Goal: Task Accomplishment & Management: Manage account settings

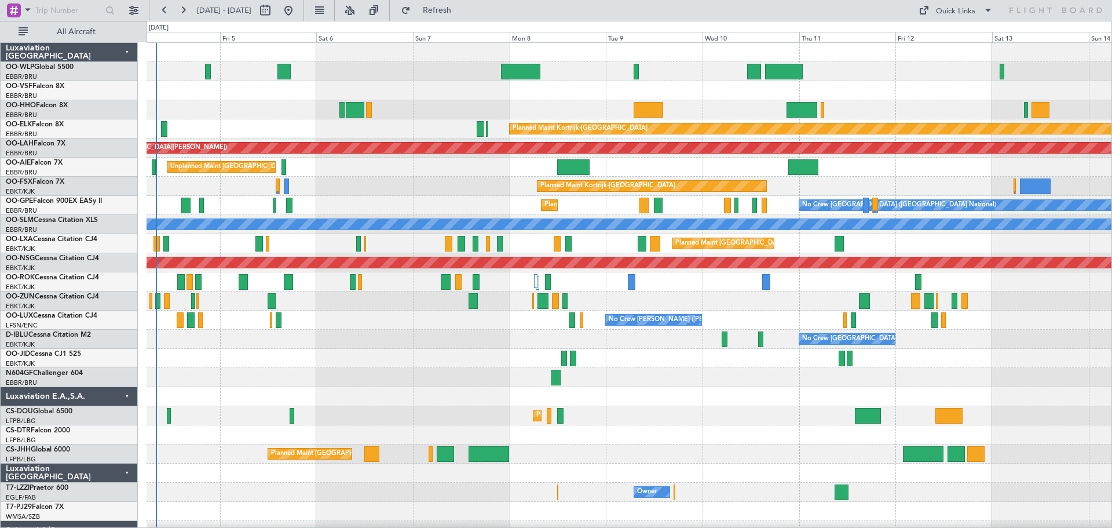
click at [386, 206] on div "Planned Maint Kortrijk-[GEOGRAPHIC_DATA] Planned [GEOGRAPHIC_DATA][PERSON_NAME]…" at bounding box center [629, 387] width 965 height 688
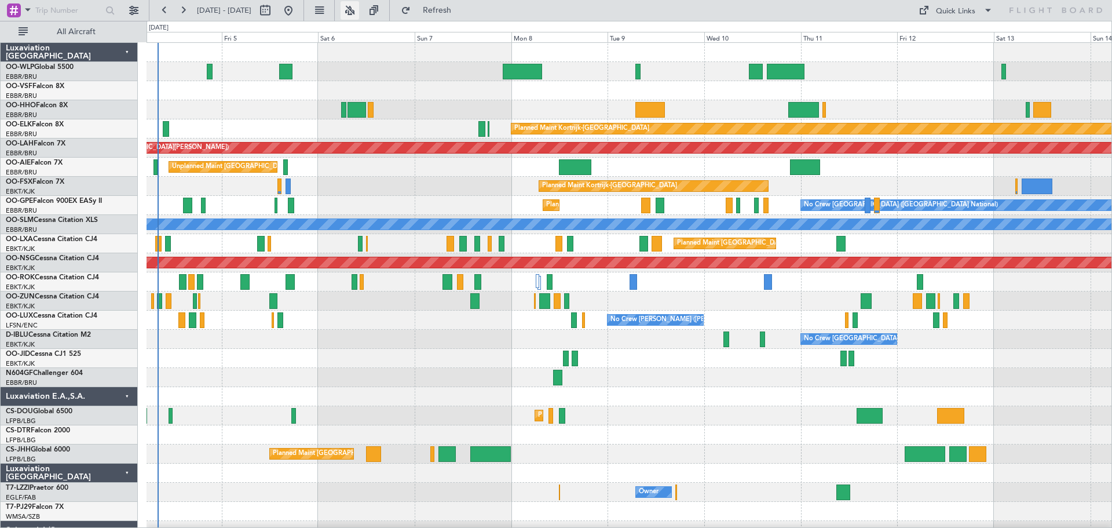
click at [359, 6] on button at bounding box center [349, 10] width 19 height 19
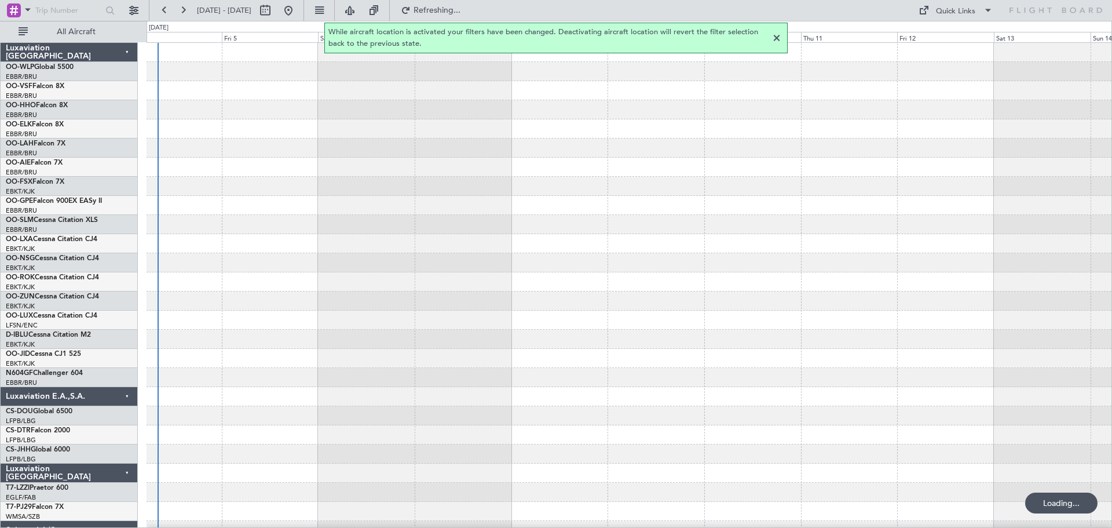
click at [776, 38] on div at bounding box center [777, 38] width 14 height 14
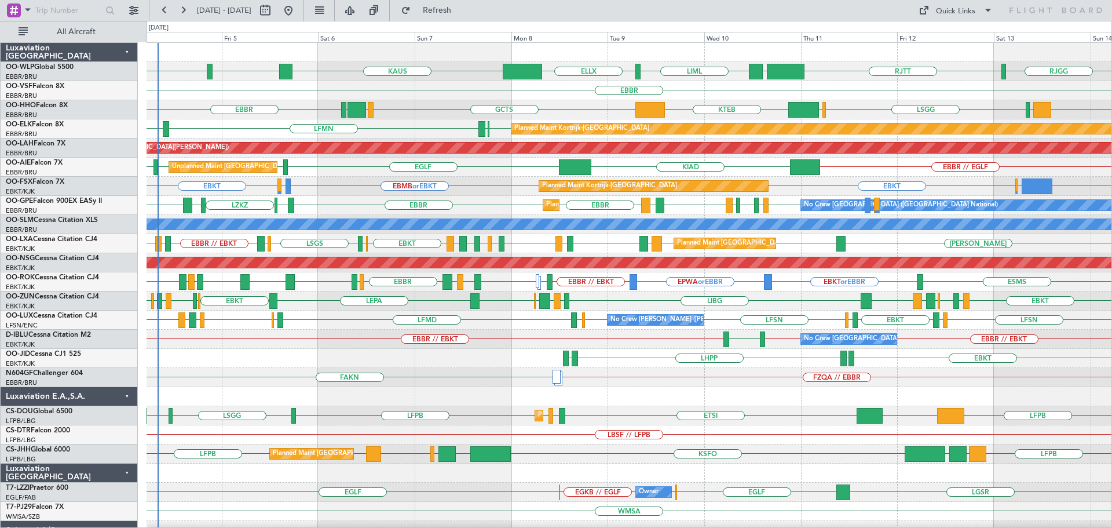
click at [426, 114] on div "GMMH LIRS [GEOGRAPHIC_DATA] [GEOGRAPHIC_DATA] [GEOGRAPHIC_DATA] LIMC KTEB GCTS …" at bounding box center [629, 109] width 965 height 19
click at [347, 200] on div "EBBR LKTB [GEOGRAPHIC_DATA] LBSF LFPB [GEOGRAPHIC_DATA] EDDB LHBP EPWA [GEOGRAP…" at bounding box center [629, 205] width 965 height 19
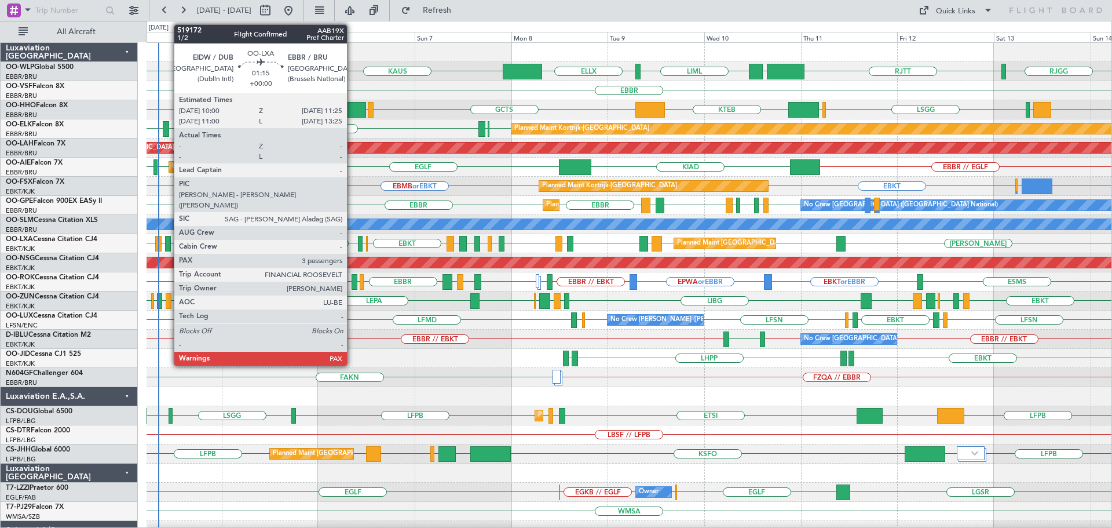
click at [168, 239] on div at bounding box center [168, 244] width 6 height 16
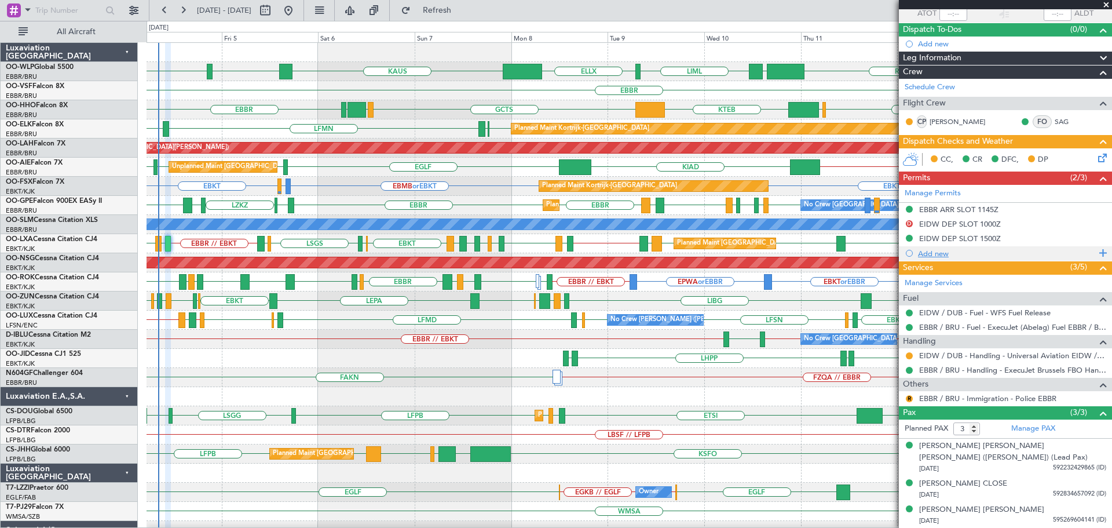
scroll to position [32, 0]
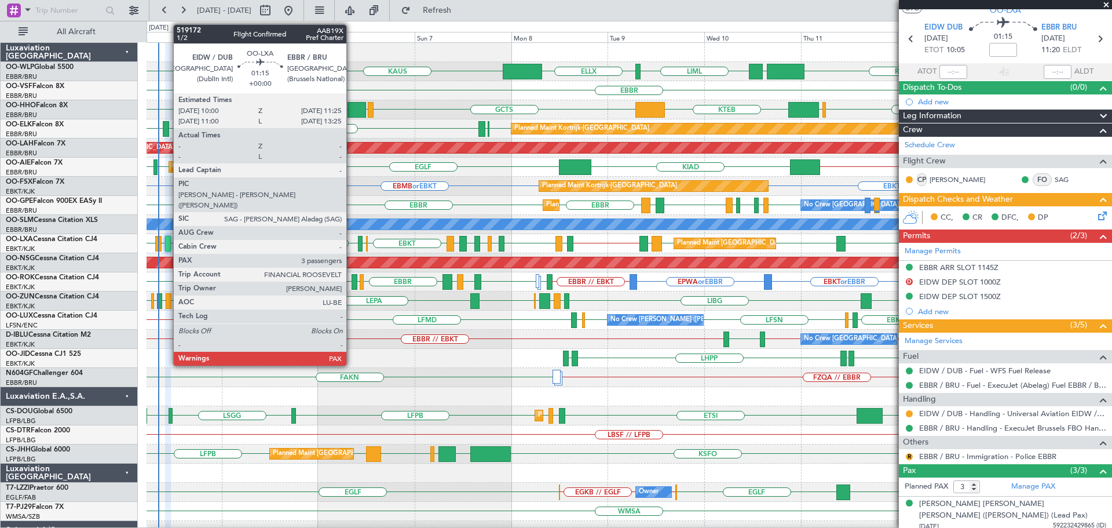
click at [167, 239] on div at bounding box center [168, 244] width 6 height 16
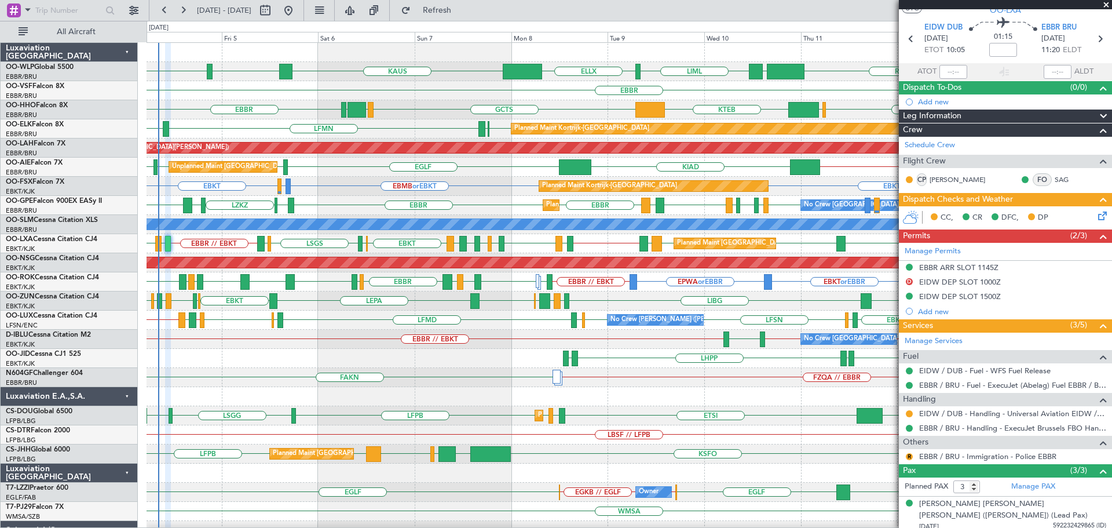
click at [457, 97] on div "EBBR" at bounding box center [629, 90] width 965 height 19
click at [1107, 4] on span at bounding box center [1106, 5] width 12 height 10
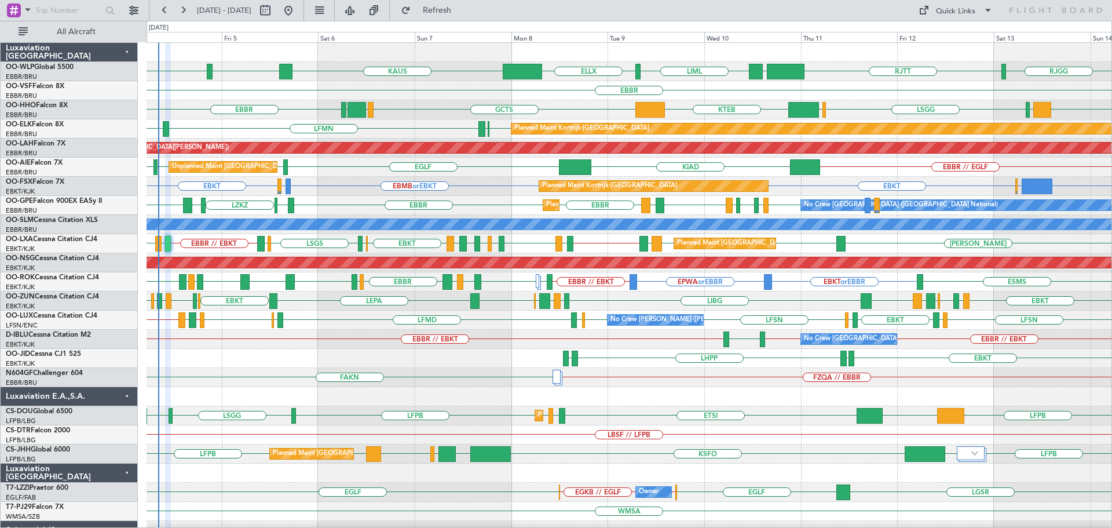
type input "0"
click at [492, 196] on div "EBBR LKTB [GEOGRAPHIC_DATA] LBSF LFPB [GEOGRAPHIC_DATA] EDDB LHBP EPWA [GEOGRAP…" at bounding box center [629, 205] width 965 height 19
click at [227, 354] on div "LHPP EDDN EBKT EDDN" at bounding box center [629, 358] width 965 height 19
click at [424, 111] on div "LSGG [GEOGRAPHIC_DATA] [GEOGRAPHIC_DATA] LIMC KTEB GCTS GMMH GMMH LIRS" at bounding box center [629, 109] width 965 height 19
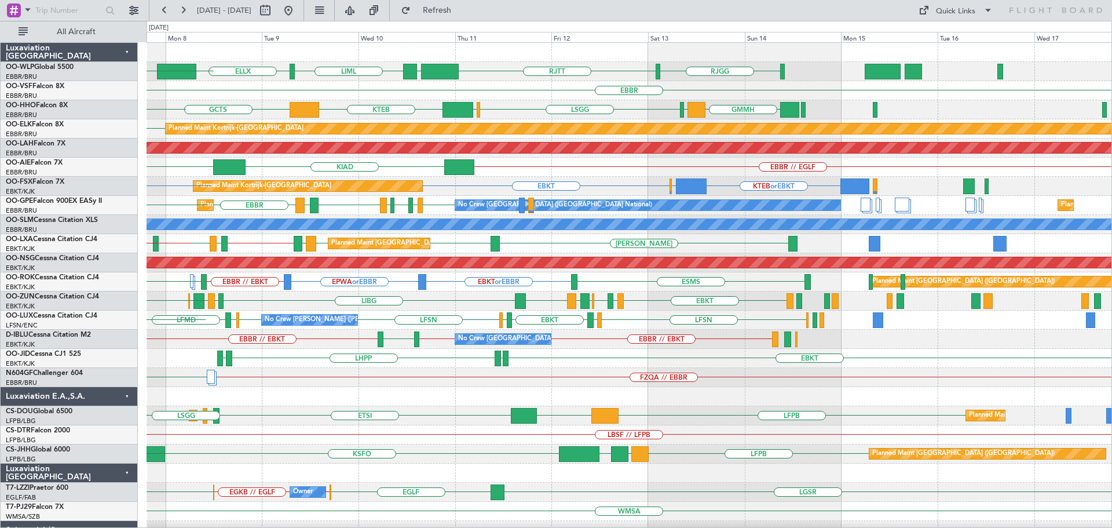
click at [563, 215] on div "[PERSON_NAME] [GEOGRAPHIC_DATA] LTCG LIML ELLX [GEOGRAPHIC_DATA] KTEB [GEOGRAPH…" at bounding box center [629, 377] width 965 height 669
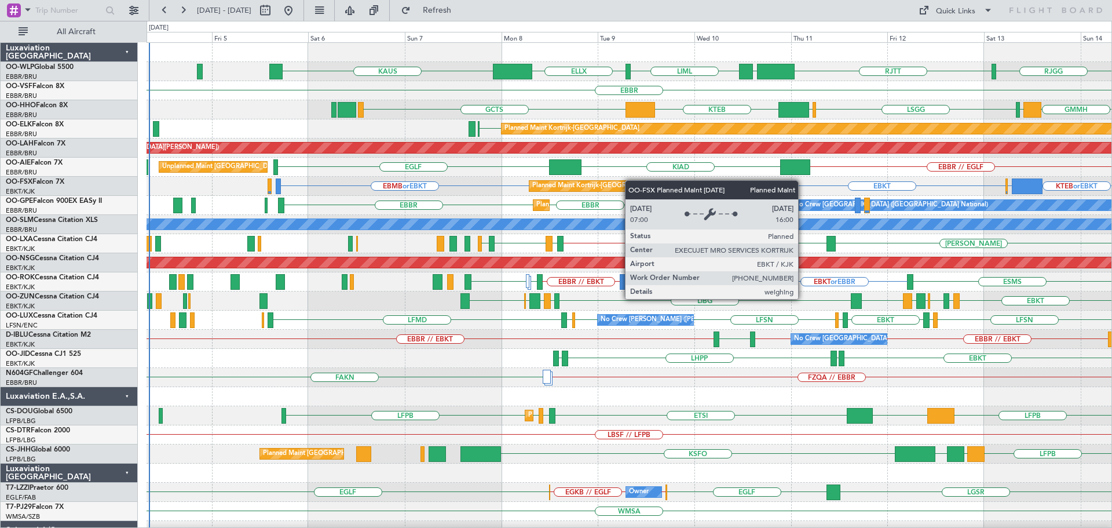
click at [612, 187] on div "[PERSON_NAME] [GEOGRAPHIC_DATA] LTCG LIML ELLX [GEOGRAPHIC_DATA] [GEOGRAPHIC_DA…" at bounding box center [629, 377] width 965 height 669
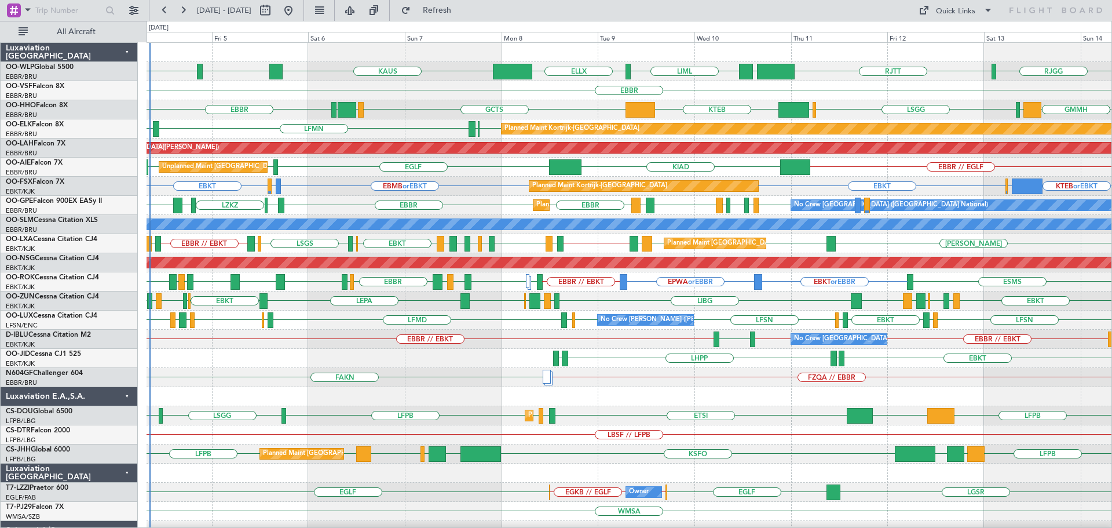
click at [471, 368] on div "FZQA // EBBR FAKN" at bounding box center [629, 377] width 965 height 19
click at [287, 353] on div "EBKT EDDN LHPP EDDN" at bounding box center [629, 358] width 965 height 19
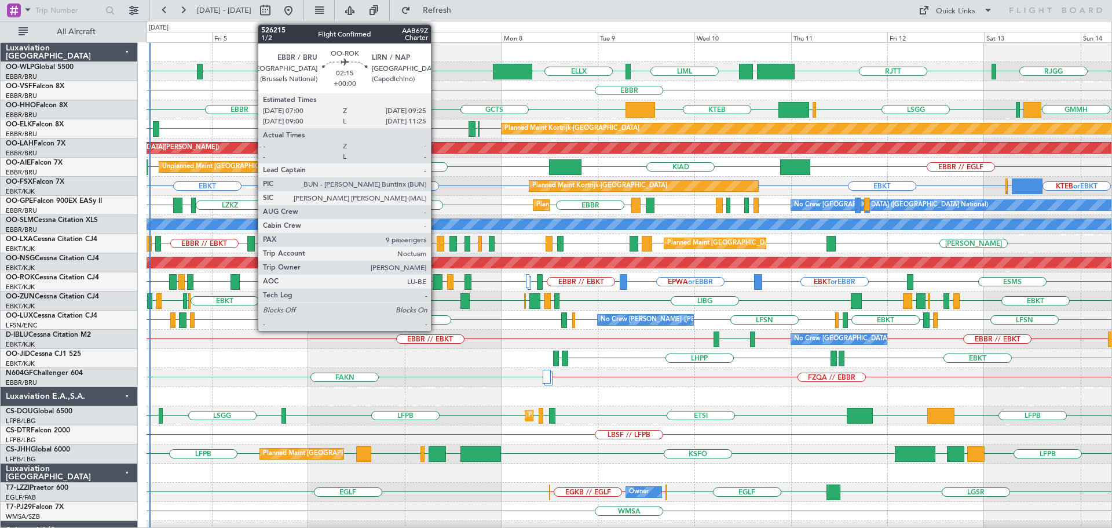
click at [436, 280] on div at bounding box center [438, 282] width 10 height 16
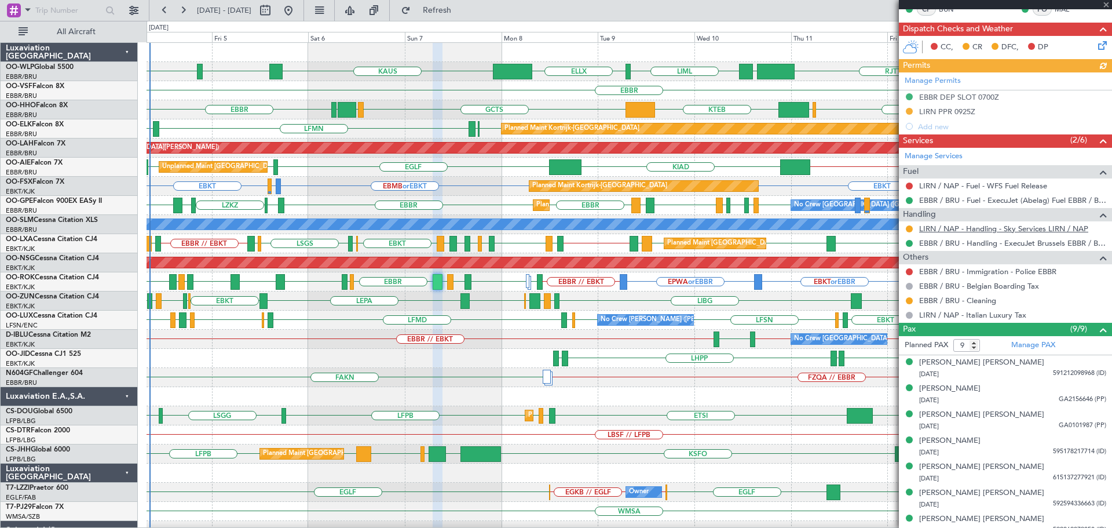
scroll to position [293, 0]
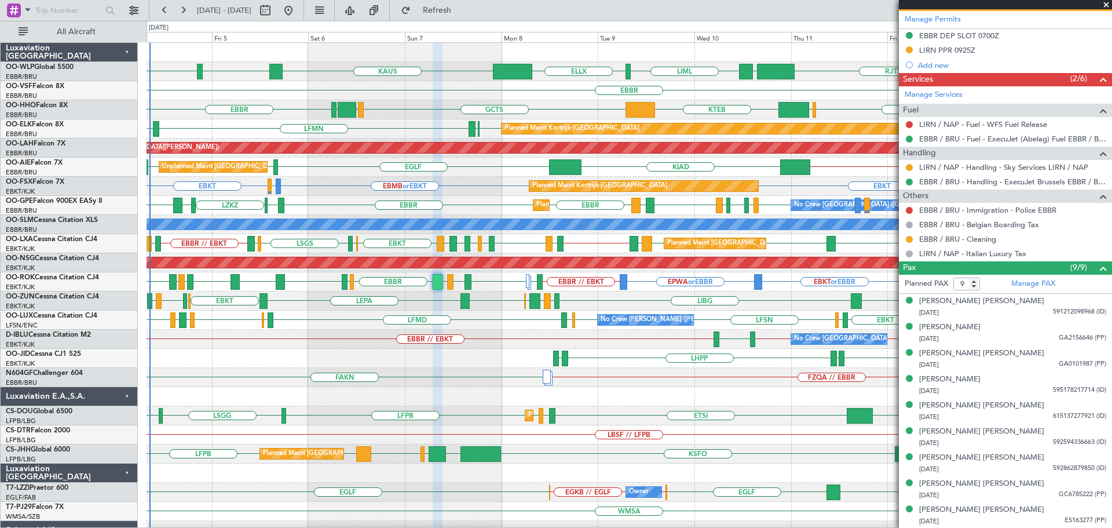
click at [1107, 2] on span at bounding box center [1106, 5] width 12 height 10
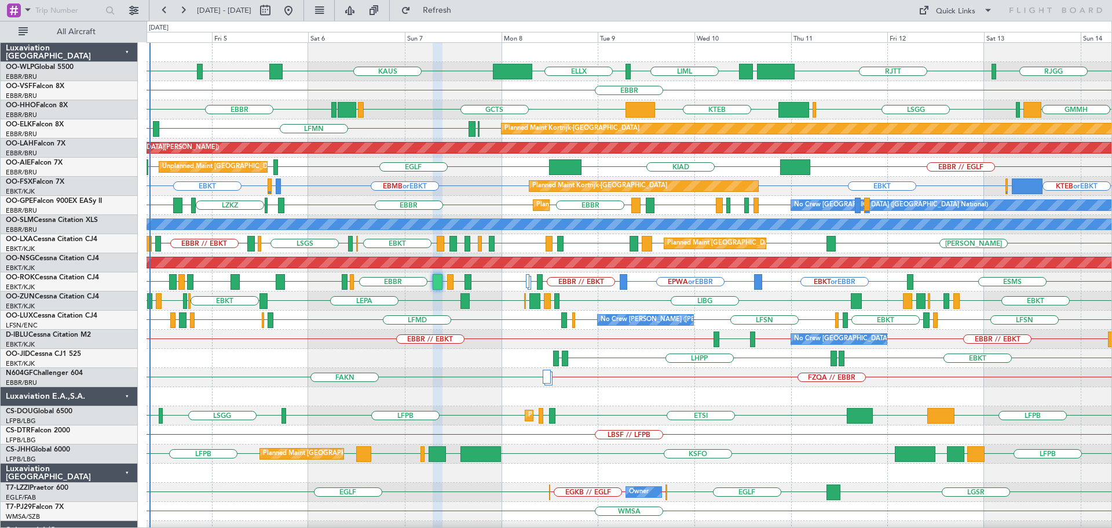
type input "0"
click at [486, 344] on div "EBBR // EBKT EBBR // EBKT EBKT // EBBR [GEOGRAPHIC_DATA] No Crew [GEOGRAPHIC_DA…" at bounding box center [629, 338] width 965 height 19
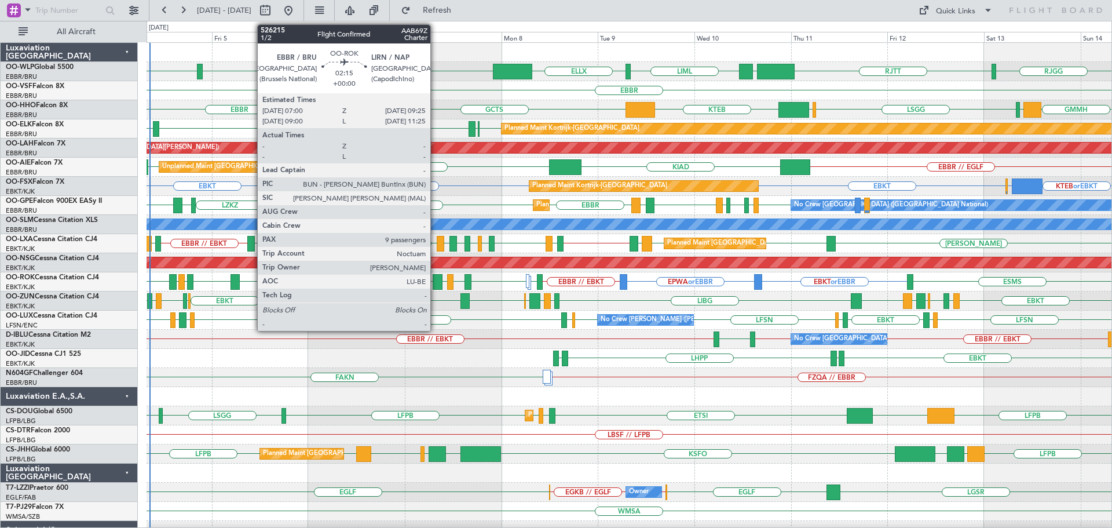
click at [435, 278] on div at bounding box center [438, 282] width 10 height 16
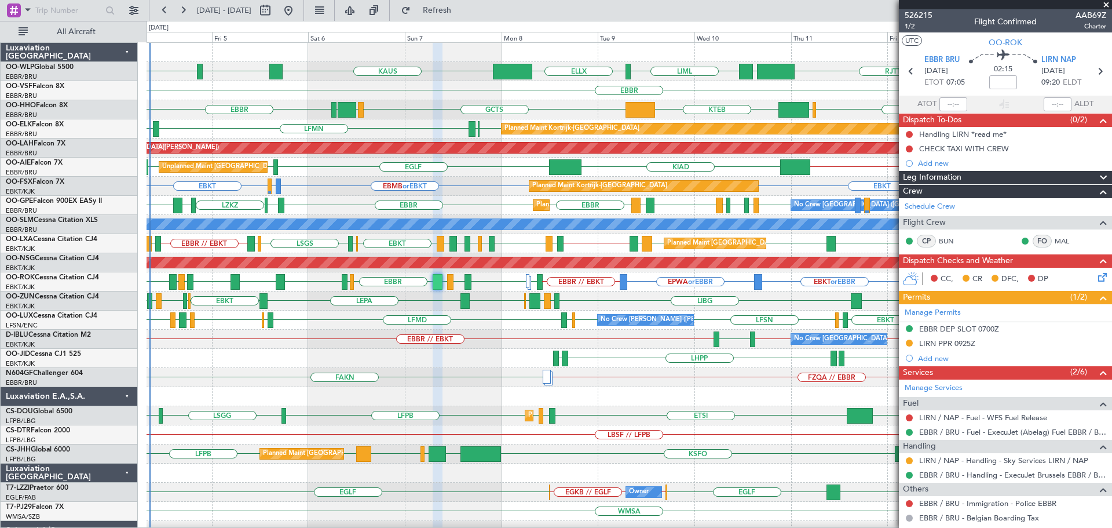
click at [489, 336] on div "EBBR // EBKT EBBR // EBKT EBKT // EBBR [GEOGRAPHIC_DATA] No Crew [GEOGRAPHIC_DA…" at bounding box center [629, 338] width 965 height 19
click at [488, 282] on div "EBKT or EBBR EPWA or EBBR EBBR // EBKT ESMS EBKT [PERSON_NAME] EBKT LEBB LFMQ E…" at bounding box center [629, 281] width 965 height 19
click at [468, 321] on div "LFSN LFMD EBKT [GEOGRAPHIC_DATA] LFSN LFMD ELLX LFSN EBKT LFMD LFSN LFSN ELLX N…" at bounding box center [629, 319] width 965 height 19
click at [491, 191] on div "KTEB or EBKT EBBR or EBKT EBKT EBMB or EBKT LSZH or EBKT EBKT Planned Maint [GE…" at bounding box center [629, 186] width 965 height 19
click at [297, 357] on div "EBKT EDDN LHPP EDDN" at bounding box center [629, 358] width 965 height 19
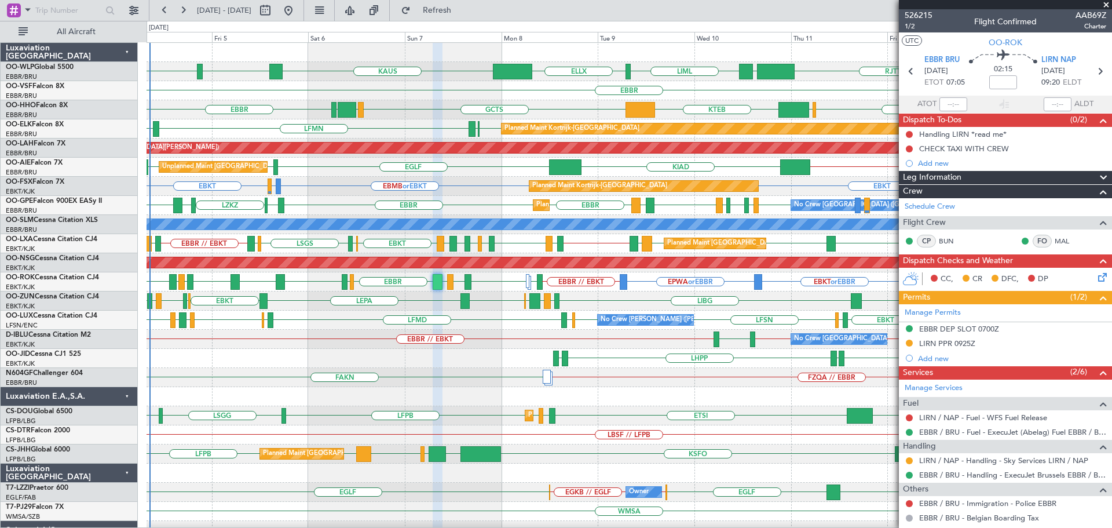
click at [1105, 4] on span at bounding box center [1106, 5] width 12 height 10
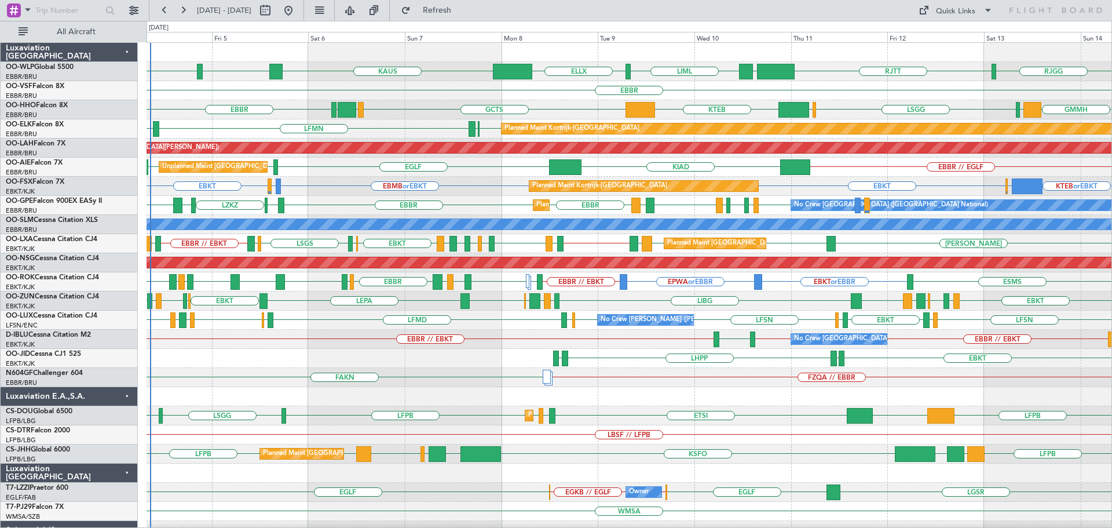
click at [430, 84] on div "EBBR" at bounding box center [629, 90] width 965 height 19
click at [375, 361] on div "LHPP EDDN EBKT EDDN" at bounding box center [629, 358] width 965 height 19
click at [323, 186] on div "EBMB or EBKT LSZH or EBKT EBKT EBKT KTEB or EBKT EBBR or EBKT Planned Maint [GE…" at bounding box center [629, 186] width 965 height 19
click at [326, 193] on div "EBMB or EBKT LSZH or EBKT EBKT EBKT KTEB or EBKT EBBR or EBKT Planned Maint [GE…" at bounding box center [629, 186] width 965 height 19
click at [327, 193] on div "EBMB or EBKT LSZH or EBKT EBKT EBKT KTEB or EBKT EBBR or EBKT Planned Maint [GE…" at bounding box center [629, 186] width 965 height 19
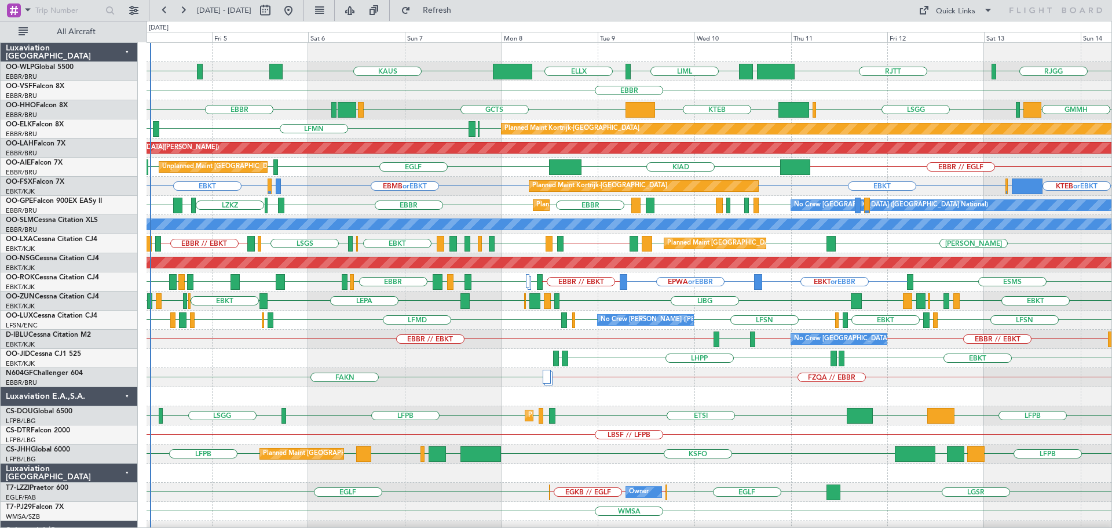
click at [327, 193] on div "EBMB or EBKT LSZH or EBKT EBKT EBKT KTEB or EBKT EBBR or EBKT Planned Maint [GE…" at bounding box center [629, 186] width 965 height 19
click at [350, 192] on div "EBMB or EBKT LSZH or EBKT EBKT EBKT KTEB or EBKT EBBR or EBKT Planned Maint [GE…" at bounding box center [629, 186] width 965 height 19
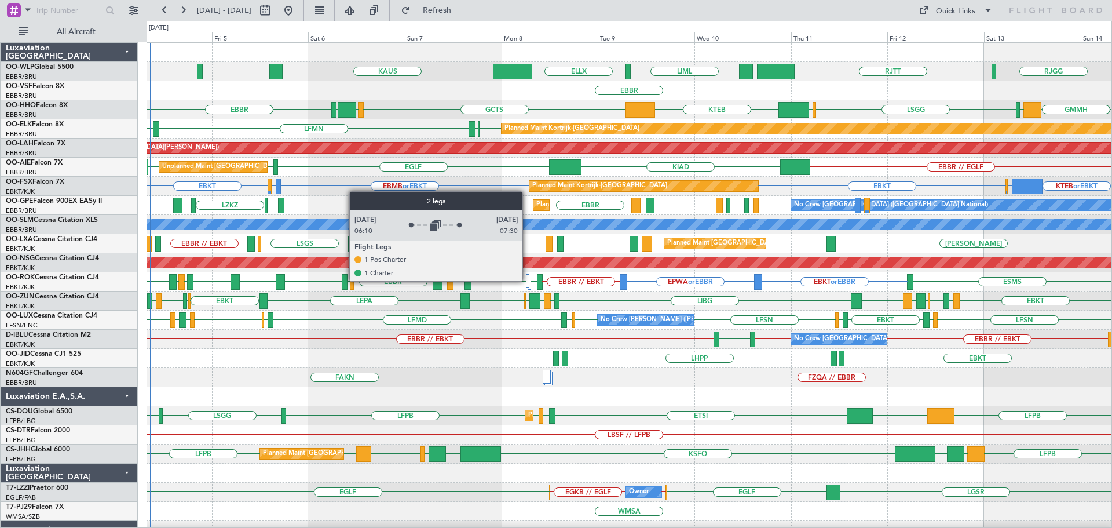
click at [528, 280] on div at bounding box center [528, 281] width 4 height 14
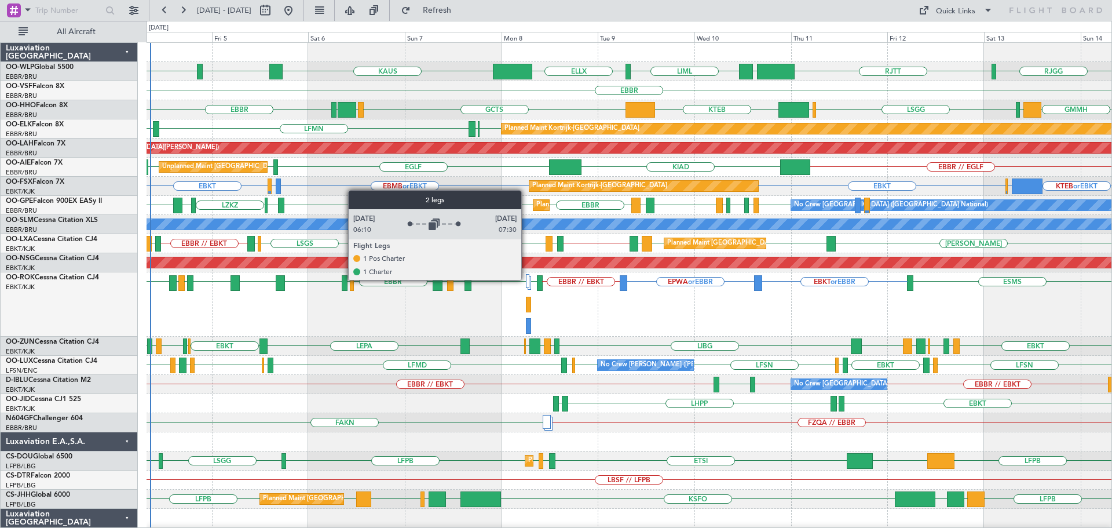
click at [526, 279] on div at bounding box center [528, 281] width 4 height 14
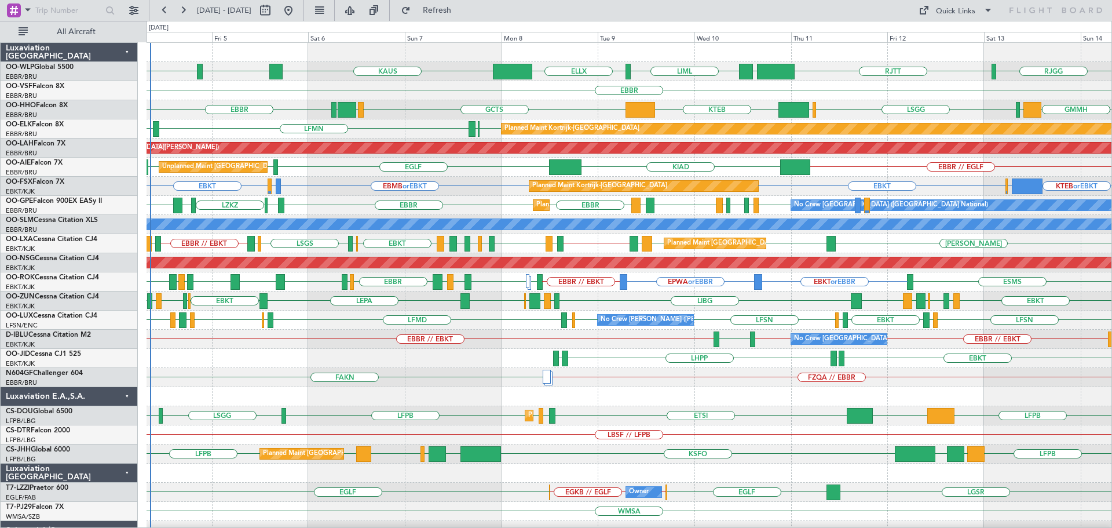
click at [505, 339] on div "EBBR // EBKT EBKT // EBBR [GEOGRAPHIC_DATA] EBBR // EBKT No Crew [GEOGRAPHIC_DA…" at bounding box center [629, 338] width 965 height 19
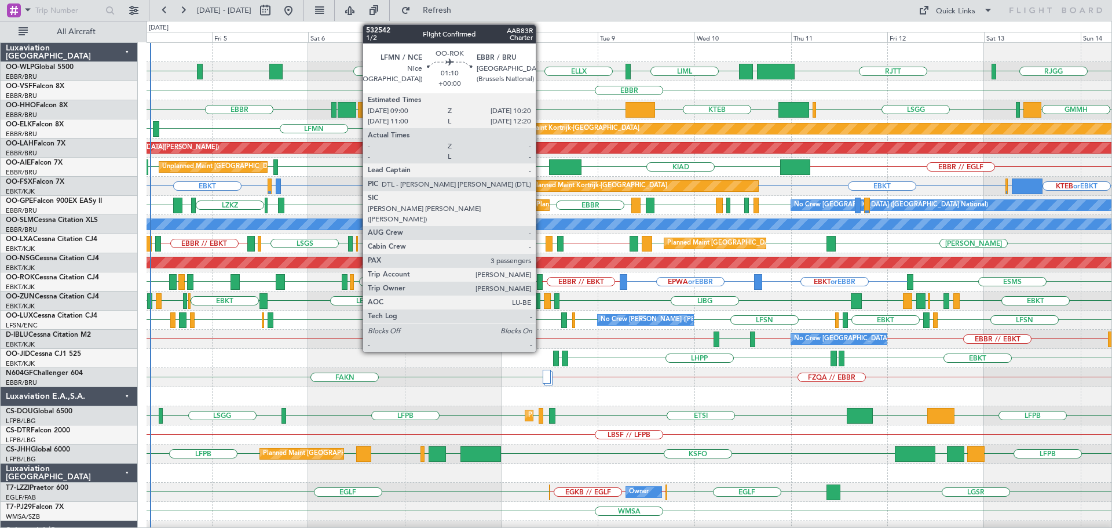
click at [541, 277] on div at bounding box center [540, 282] width 6 height 16
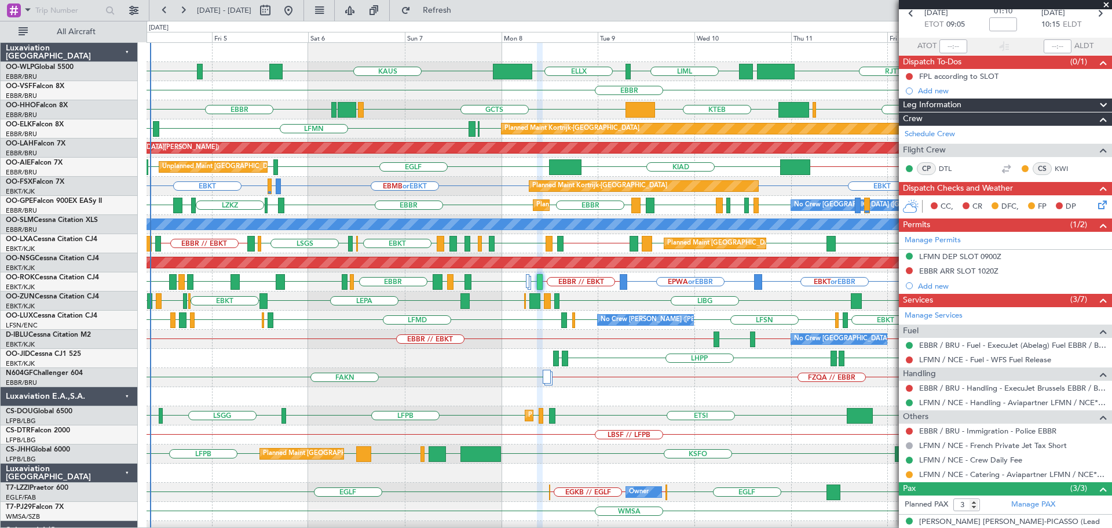
scroll to position [122, 0]
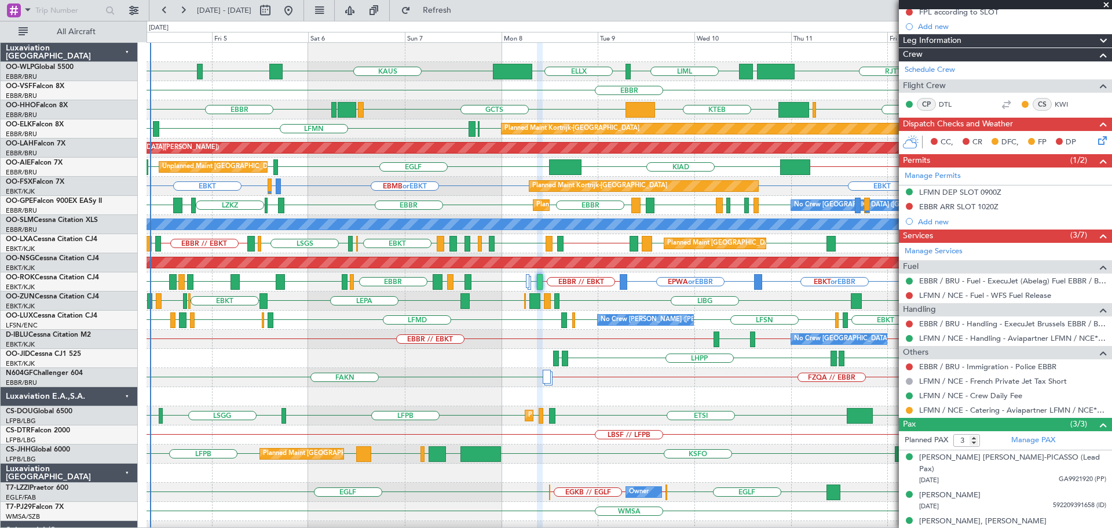
click at [1105, 5] on span at bounding box center [1106, 5] width 12 height 10
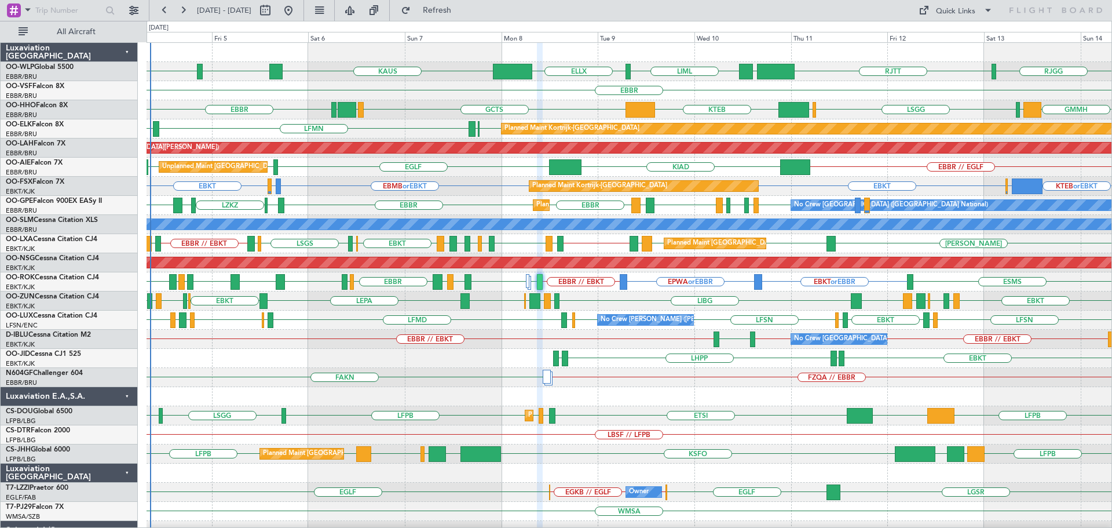
type input "0"
click at [441, 368] on div "FAKN FZQA // EBBR" at bounding box center [629, 377] width 965 height 19
click at [218, 347] on div "EBBR // EBKT EBKT // EBBR [GEOGRAPHIC_DATA] EBBR // EBKT No Crew [GEOGRAPHIC_DA…" at bounding box center [629, 338] width 965 height 19
click at [303, 347] on div "EBBR // EBKT EBKT // EBBR [GEOGRAPHIC_DATA] EBBR // EBKT No Crew [GEOGRAPHIC_DA…" at bounding box center [629, 338] width 965 height 19
